Goal: Task Accomplishment & Management: Manage account settings

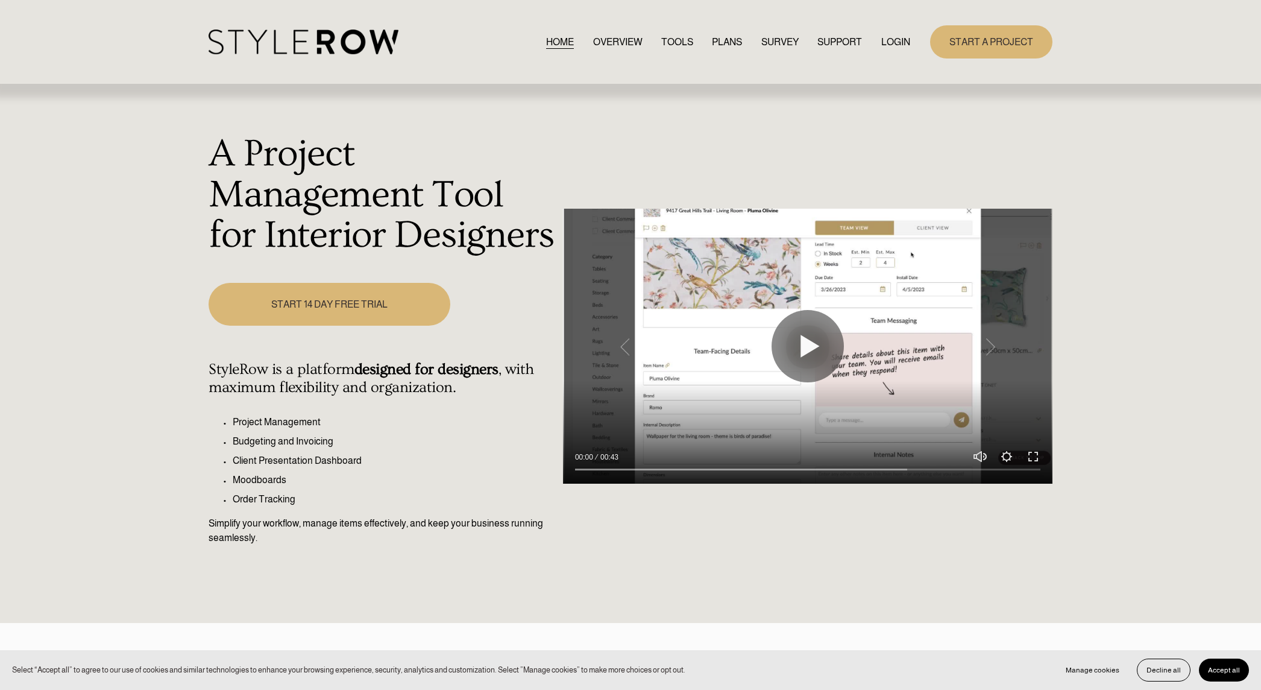
click at [898, 43] on link "LOGIN" at bounding box center [895, 42] width 29 height 16
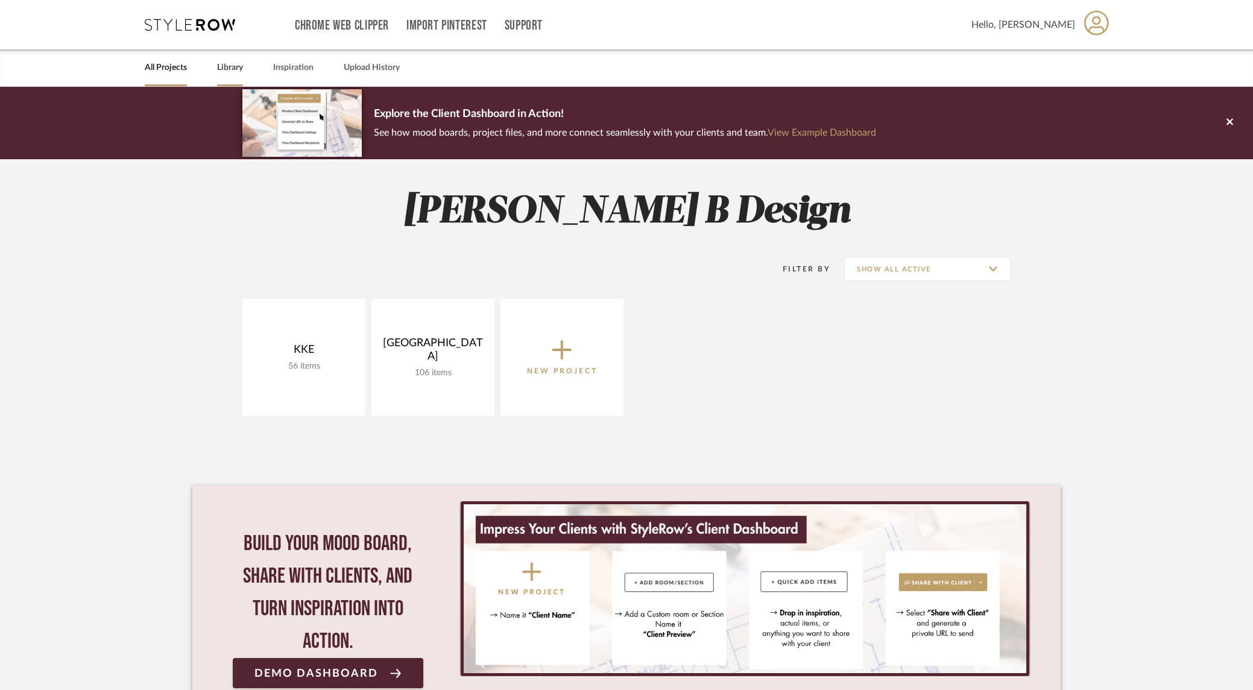
click at [231, 63] on link "Library" at bounding box center [230, 68] width 26 height 16
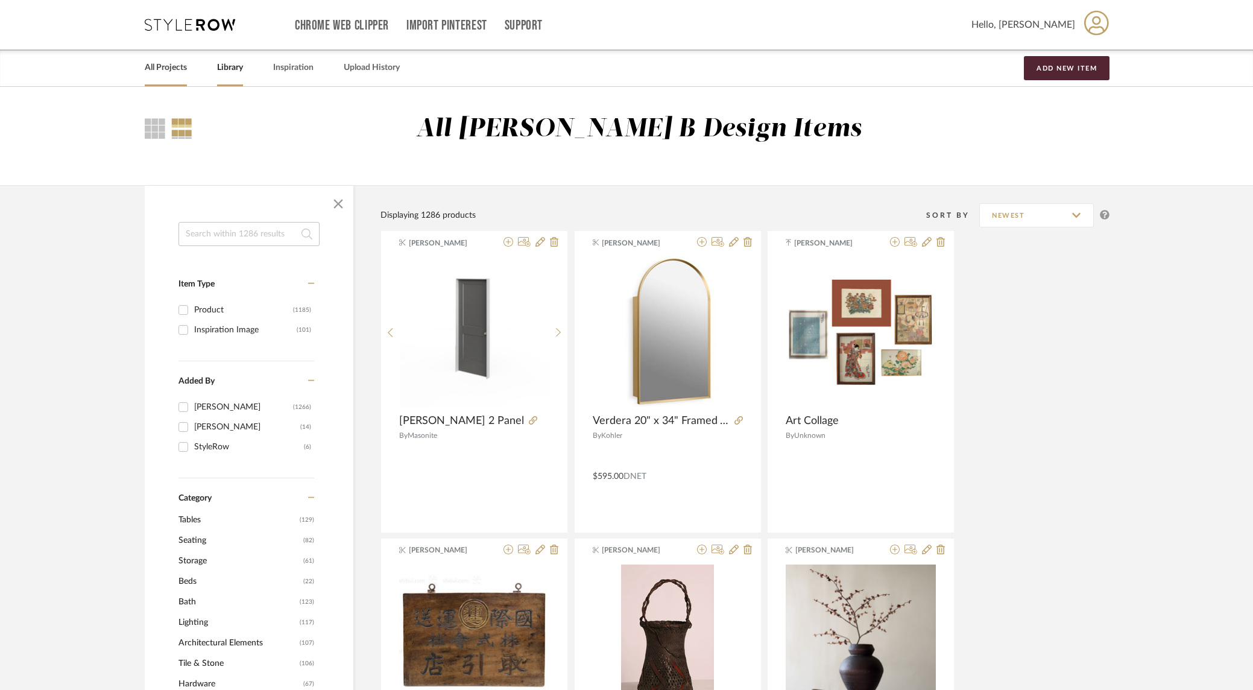
click at [164, 71] on link "All Projects" at bounding box center [166, 68] width 42 height 16
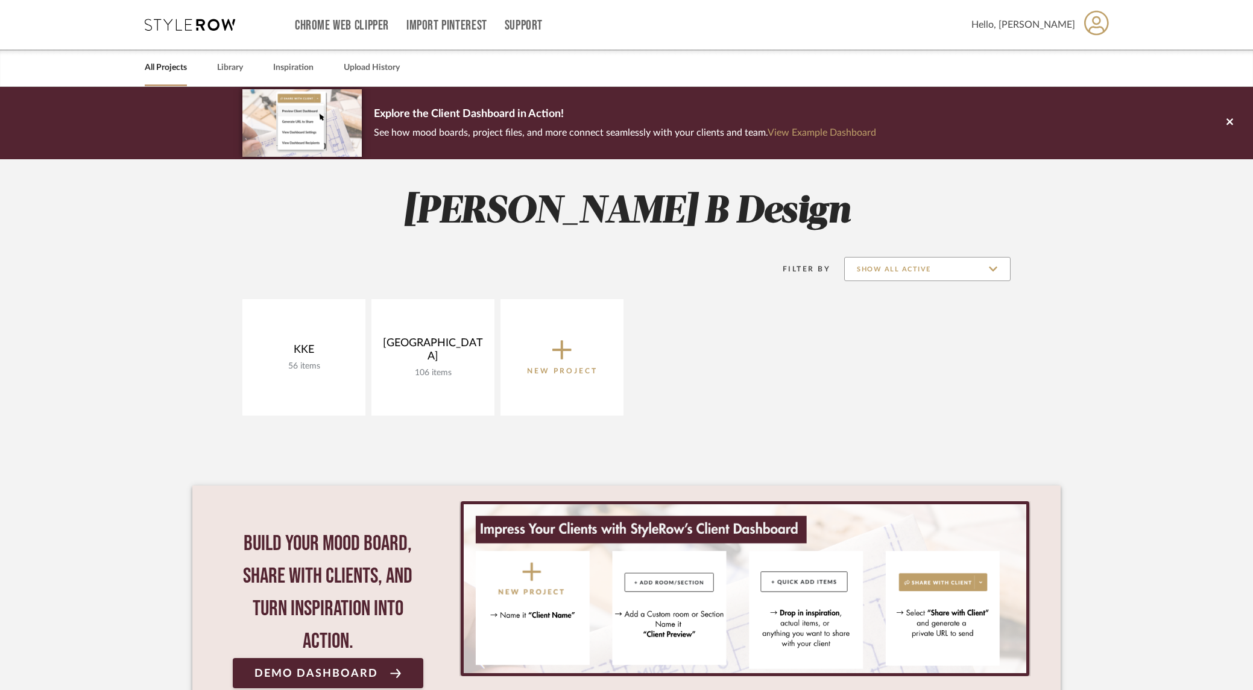
click at [992, 272] on input "Show All Active" at bounding box center [927, 269] width 166 height 24
click at [886, 329] on span "Archived" at bounding box center [928, 328] width 143 height 10
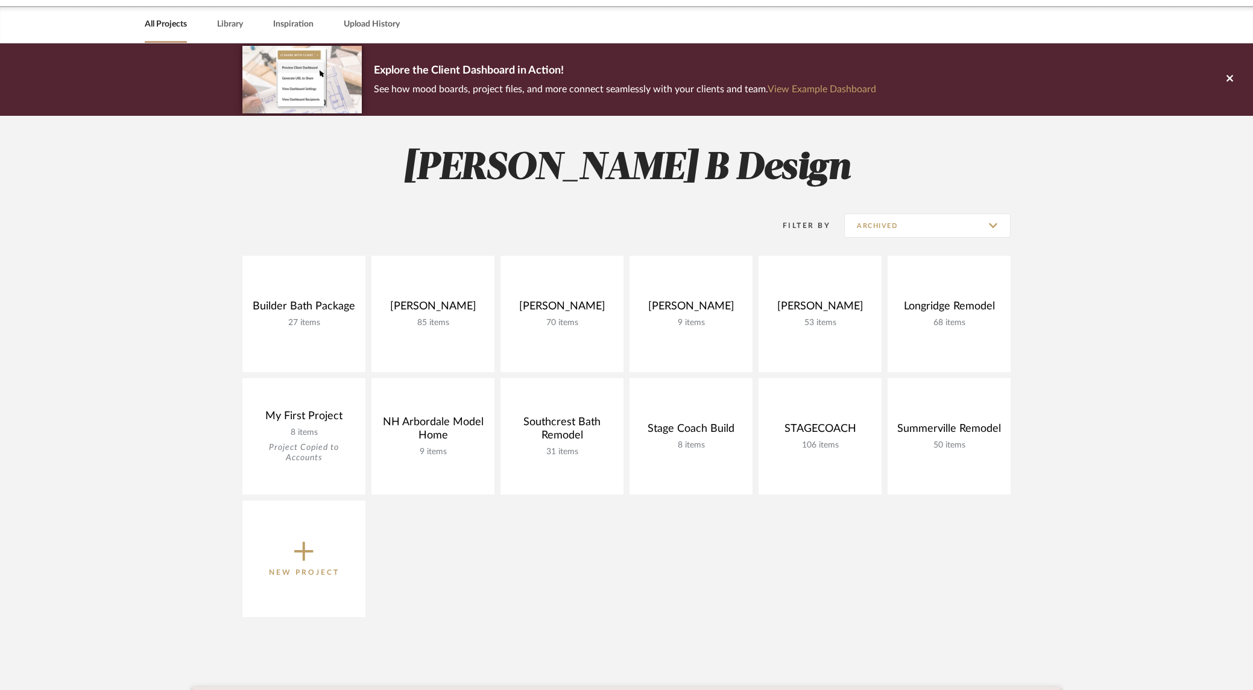
scroll to position [81, 0]
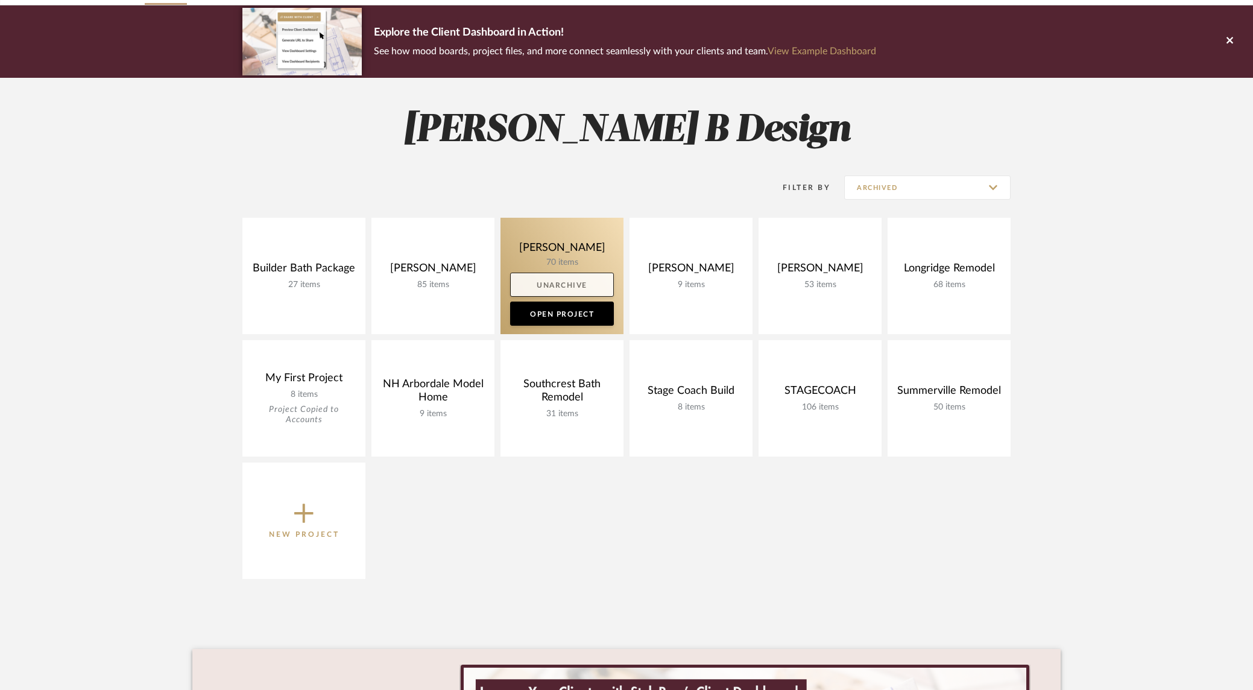
click at [579, 280] on link "Unarchive" at bounding box center [562, 285] width 104 height 24
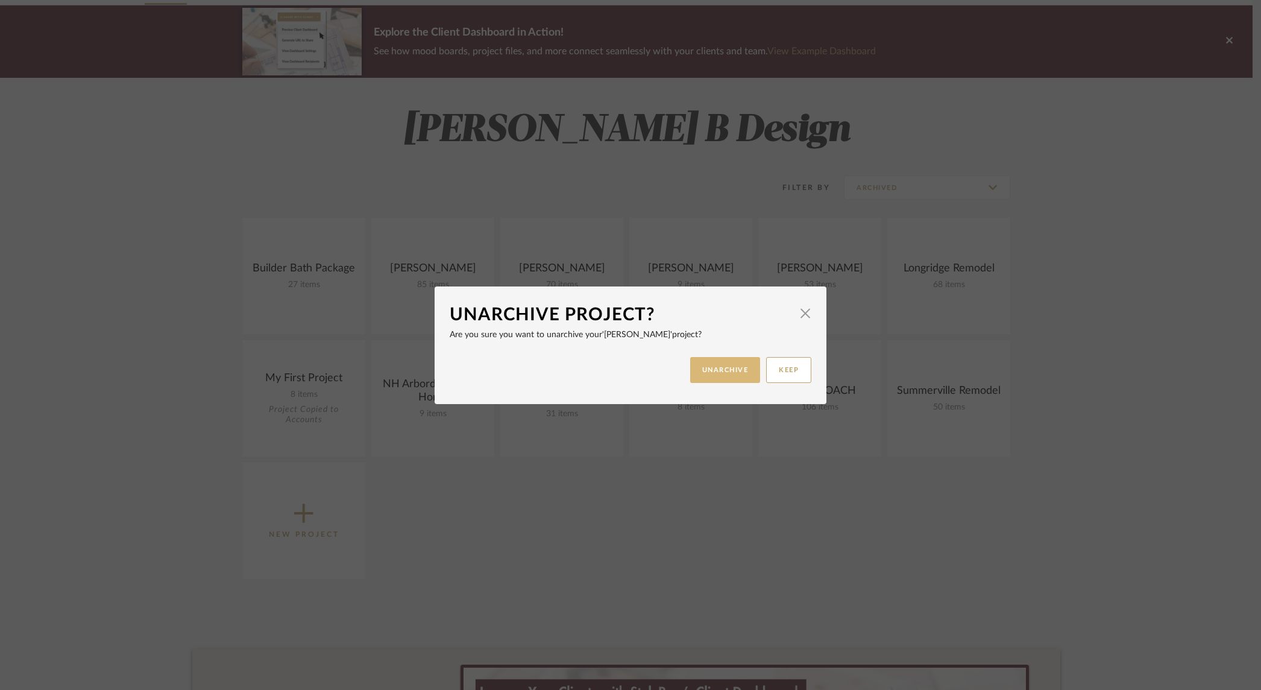
click at [727, 371] on button "UNARCHIVE" at bounding box center [725, 370] width 71 height 26
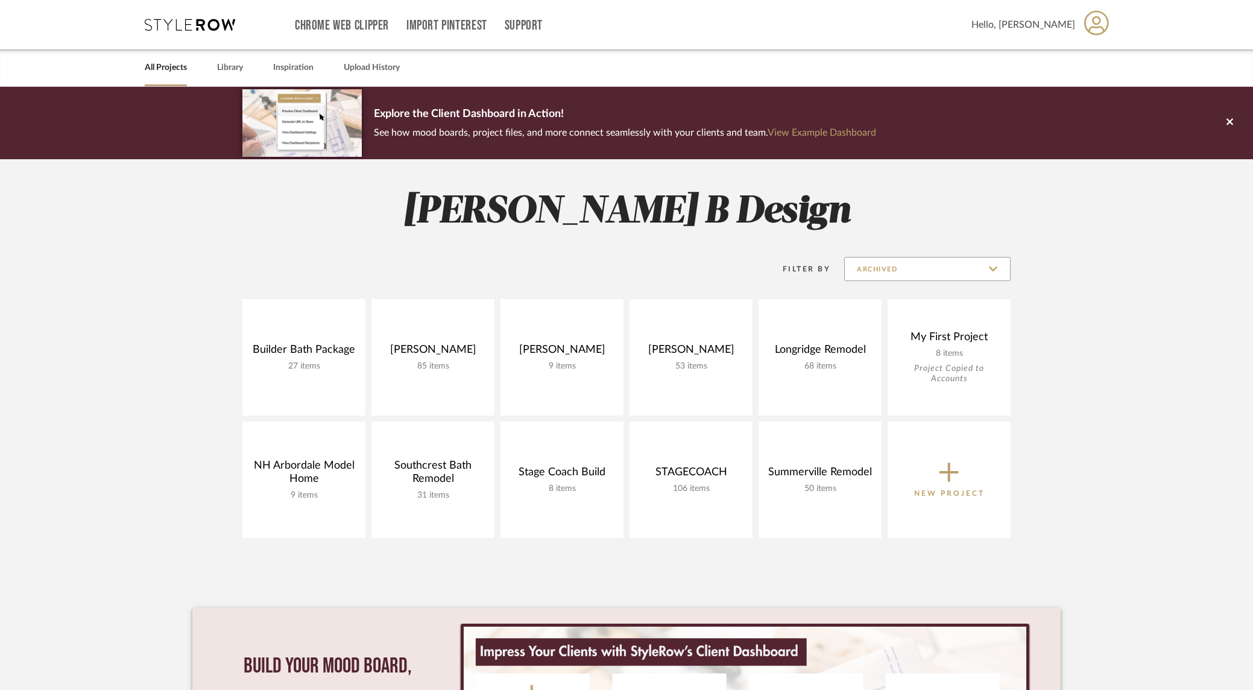
click at [998, 271] on input "Archived" at bounding box center [927, 269] width 166 height 24
click at [943, 295] on span "Show All Active" at bounding box center [928, 299] width 143 height 10
type input "Show All Active"
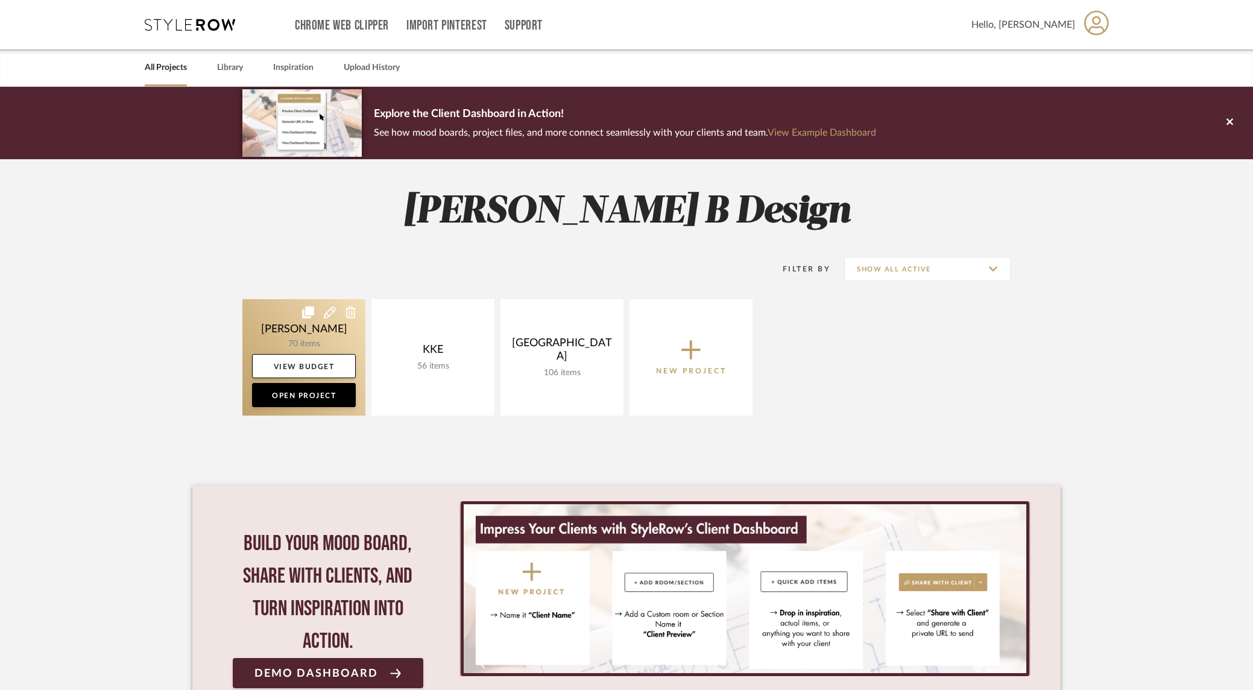
click at [322, 338] on link at bounding box center [303, 357] width 123 height 116
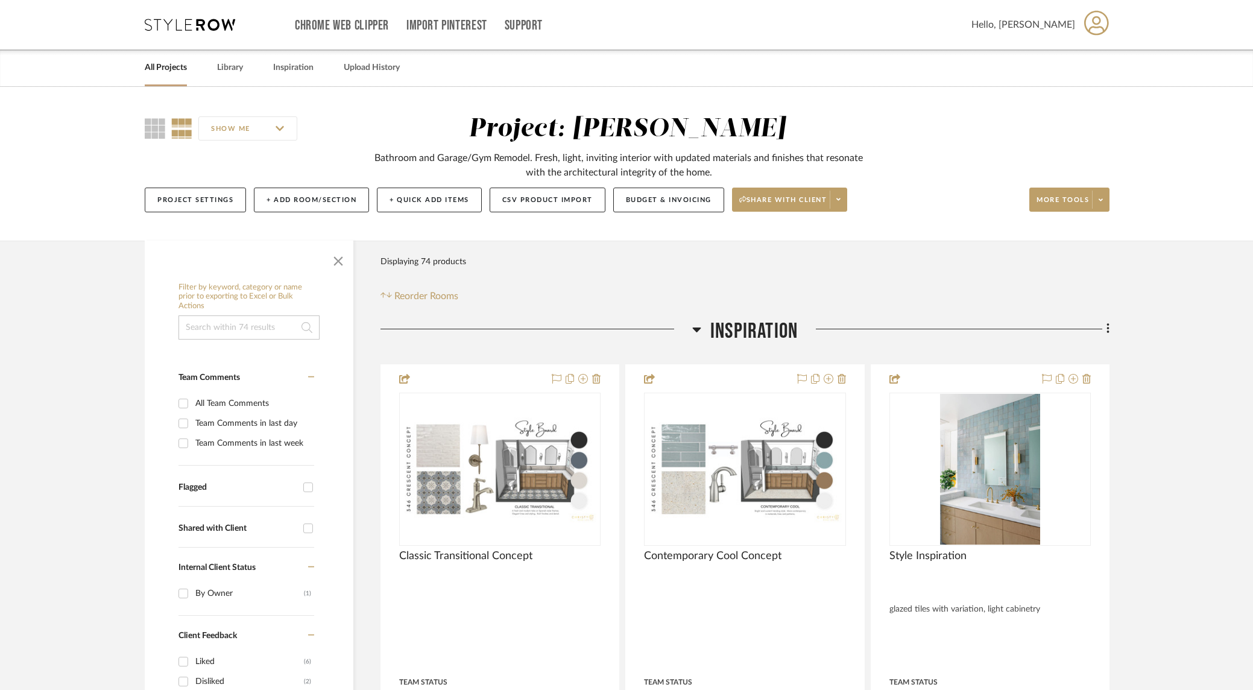
click at [159, 72] on link "All Projects" at bounding box center [166, 68] width 42 height 16
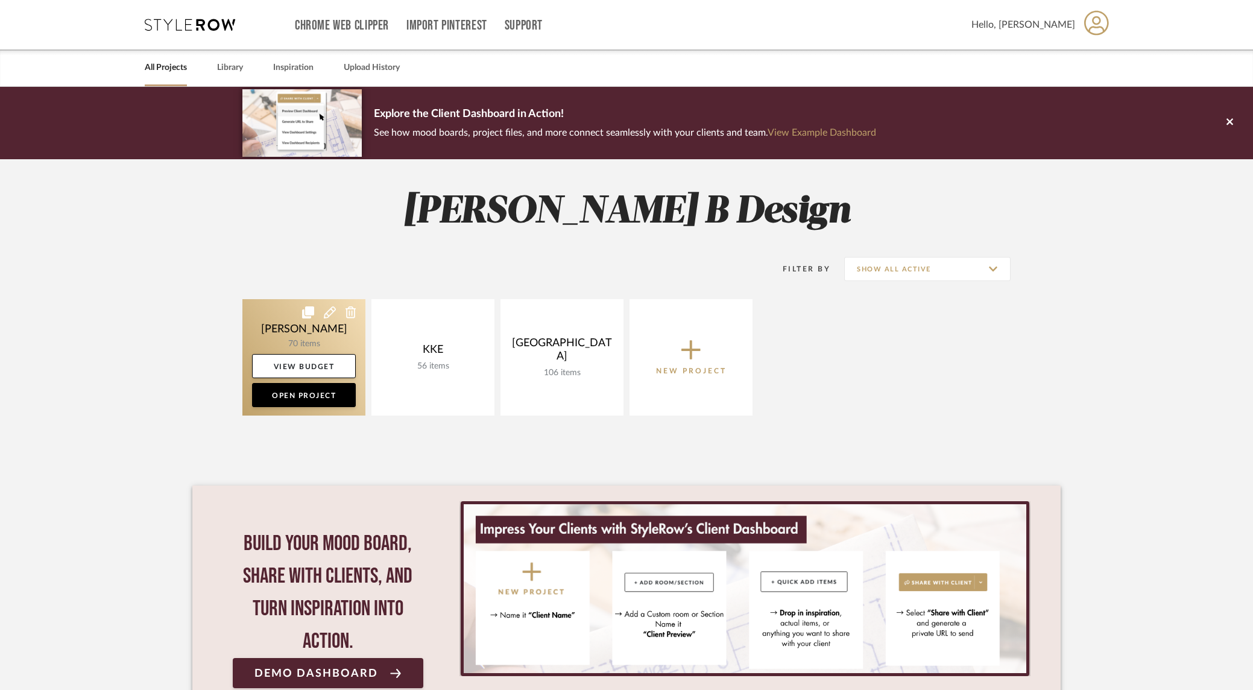
click at [309, 312] on icon at bounding box center [308, 312] width 12 height 12
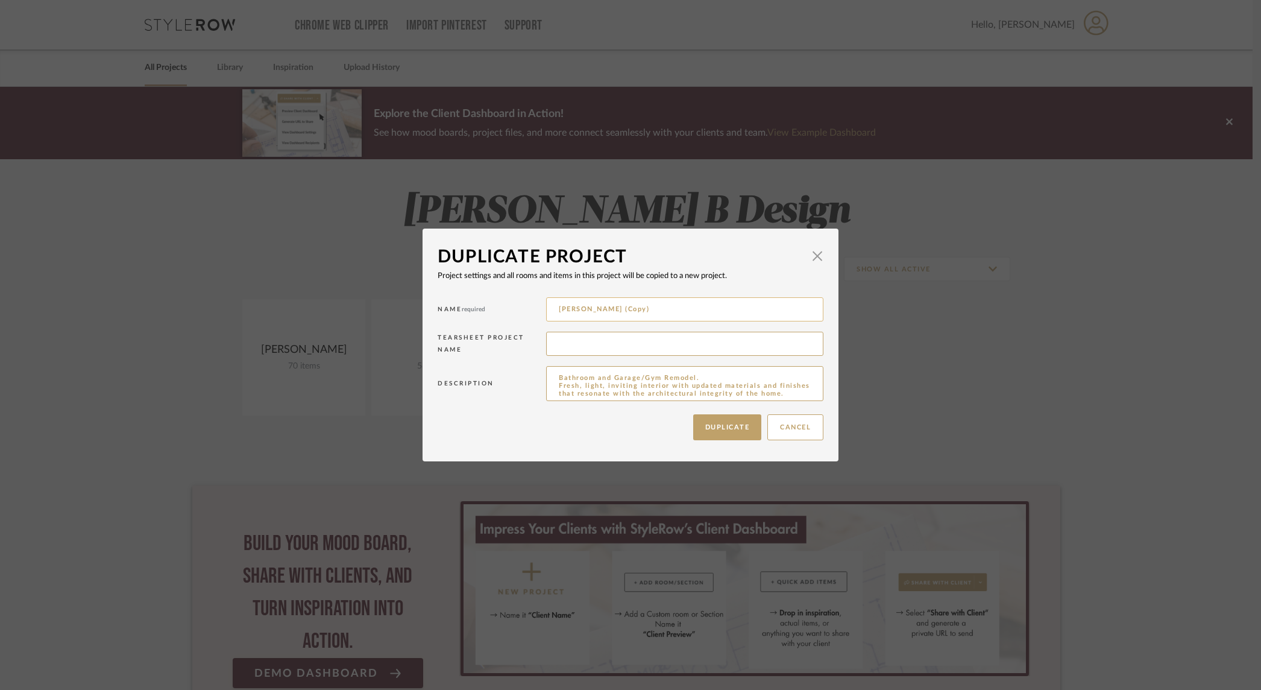
click at [641, 308] on input "HAYES (Copy)" at bounding box center [684, 309] width 277 height 24
type input "HAYES BATHROOM"
click at [610, 373] on textarea "Bathroom and Garage/Gym Remodel. Fresh, light, inviting interior with updated m…" at bounding box center [684, 383] width 277 height 35
click at [597, 380] on textarea "Bathroom and Garage/Gym Remodel. Fresh, light, inviting interior with updated m…" at bounding box center [684, 383] width 277 height 35
drag, startPoint x: 595, startPoint y: 380, endPoint x: 654, endPoint y: 378, distance: 59.1
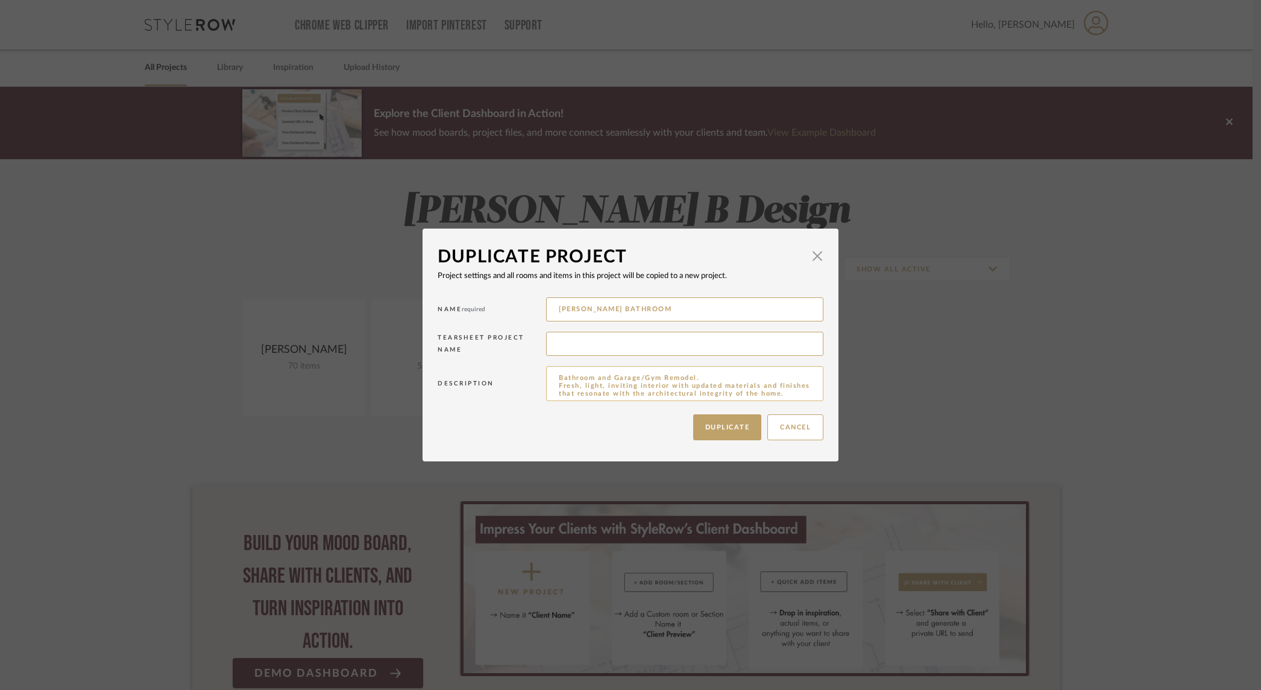
click at [654, 378] on textarea "Bathroom and Garage/Gym Remodel. Fresh, light, inviting interior with updated m…" at bounding box center [684, 383] width 277 height 35
click at [643, 385] on textarea "Bathroom Remodel. Fresh, light, inviting interior with updated materials and fi…" at bounding box center [684, 383] width 277 height 35
click at [777, 389] on textarea "Bathroom Remodel. Fresh, light, inviting interior with updated materials and fi…" at bounding box center [684, 383] width 277 height 35
type textarea "Bathroom Remodel. Fresh, light, inviting interior with updated materials and fi…"
click at [732, 426] on button "Duplicate" at bounding box center [727, 427] width 69 height 26
